Goal: Navigation & Orientation: Find specific page/section

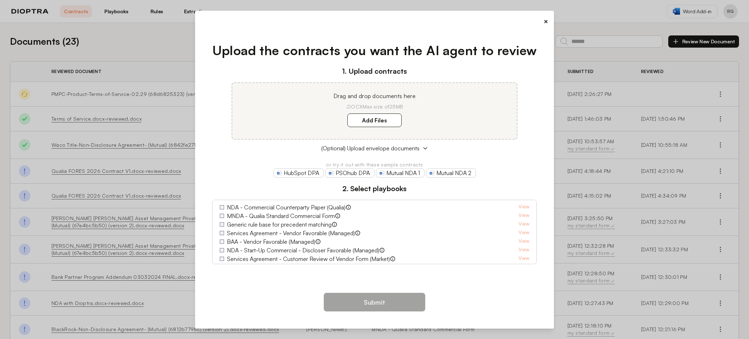
click at [502, 26] on div "×" at bounding box center [375, 21] width 348 height 10
click at [544, 26] on button "×" at bounding box center [546, 21] width 5 height 10
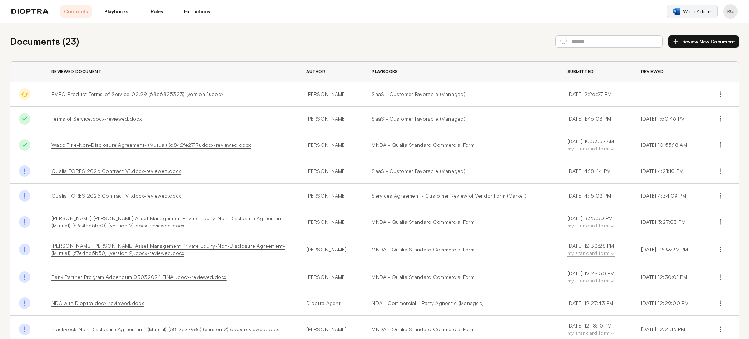
click at [708, 9] on span "Word Add-in" at bounding box center [697, 11] width 29 height 7
click at [127, 34] on div "Documents ( 23 ) Review New Document" at bounding box center [374, 41] width 729 height 14
click at [34, 11] on div "Contracts Playbooks Rules Extractions" at bounding box center [112, 11] width 202 height 12
click at [33, 9] on img at bounding box center [29, 11] width 37 height 5
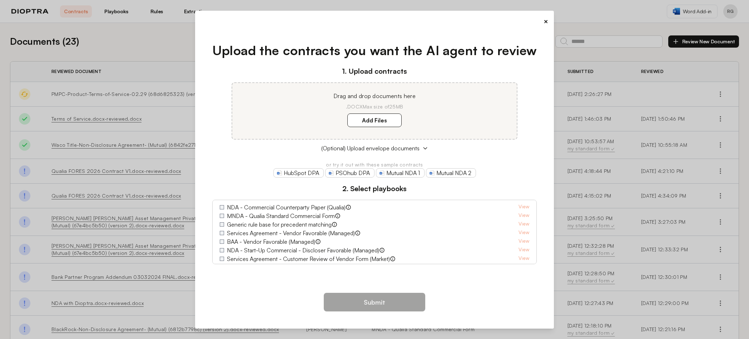
click at [544, 26] on button "×" at bounding box center [546, 21] width 5 height 10
